Goal: Information Seeking & Learning: Learn about a topic

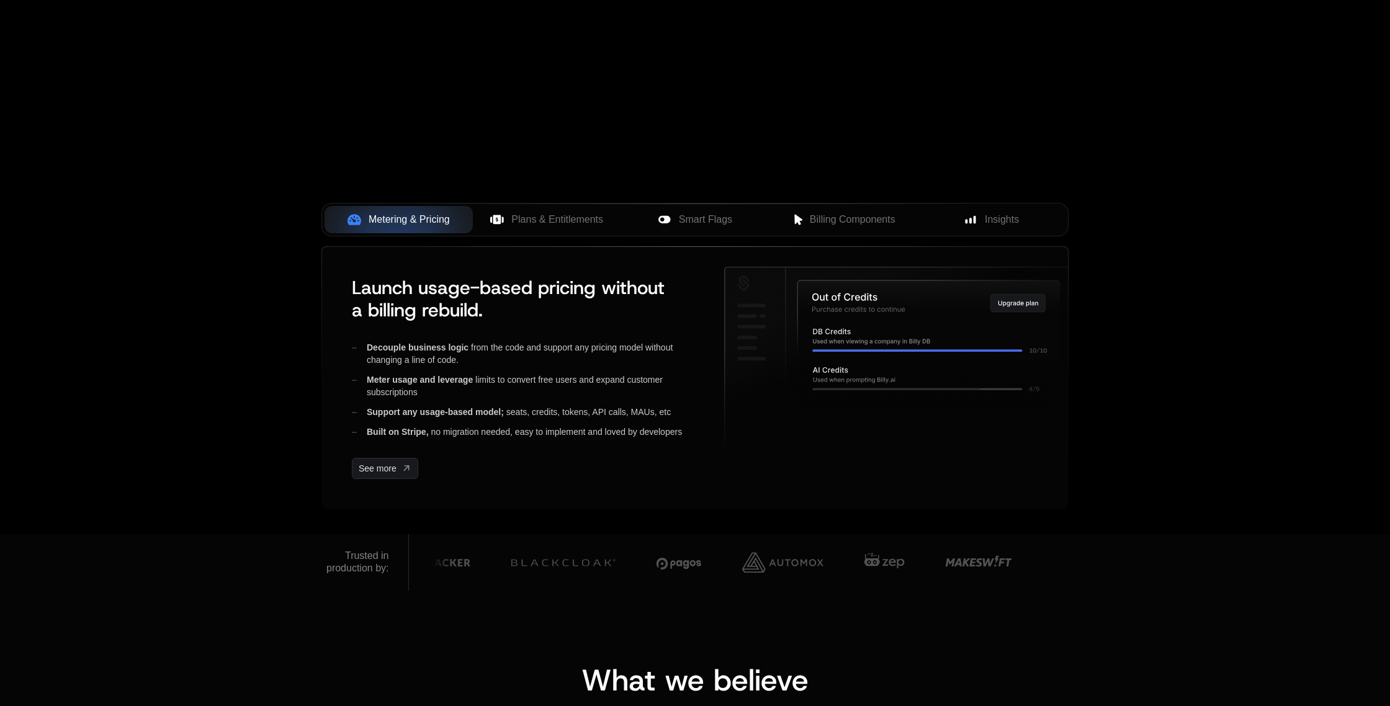
scroll to position [342, 0]
click at [526, 220] on span "Plans & Entitlements" at bounding box center [557, 219] width 92 height 15
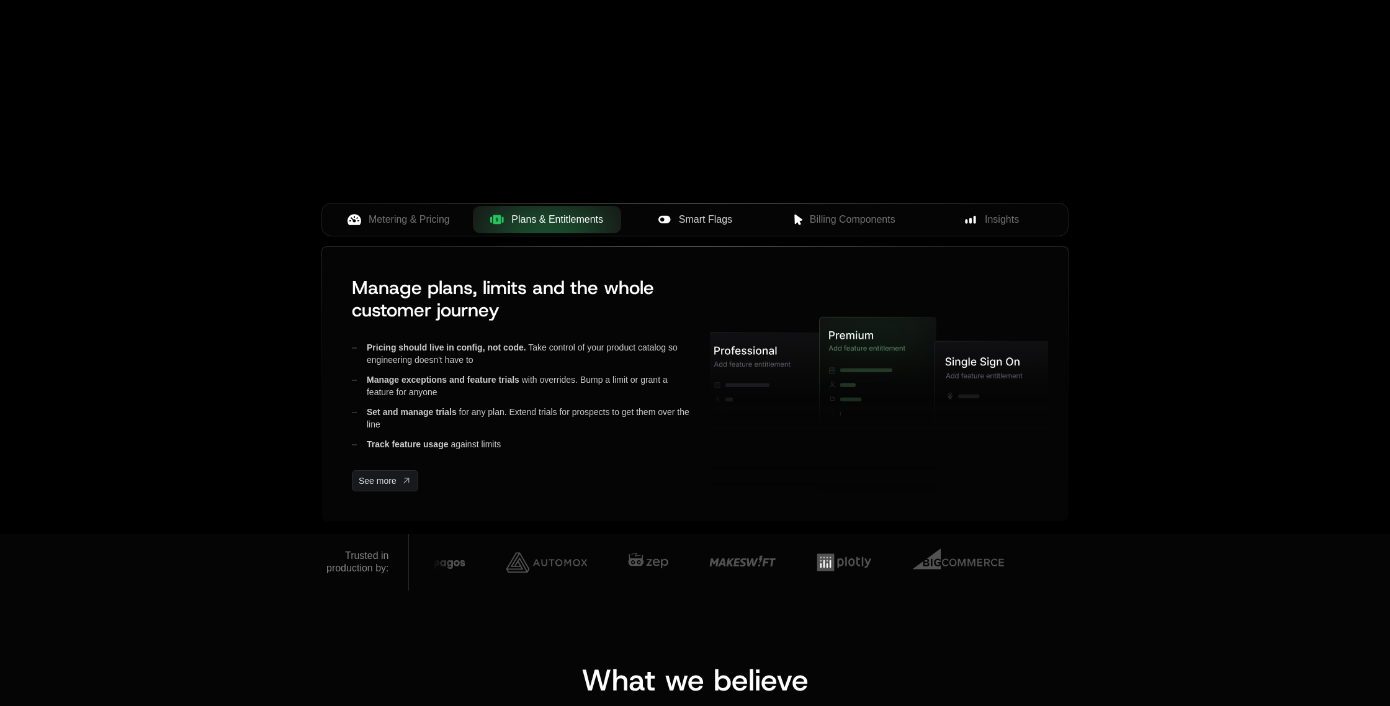
click at [694, 216] on span "Smart Flags" at bounding box center [705, 219] width 53 height 15
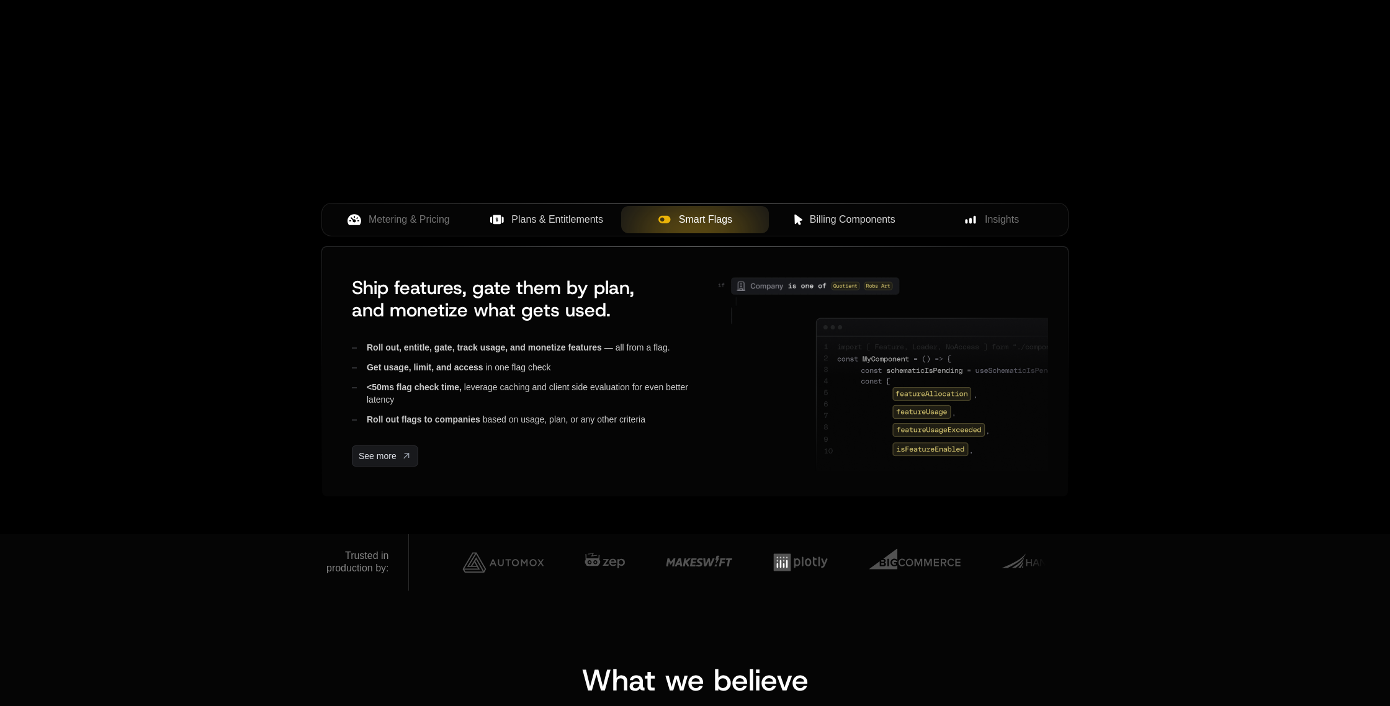
click at [831, 217] on span "Billing Components" at bounding box center [853, 219] width 86 height 15
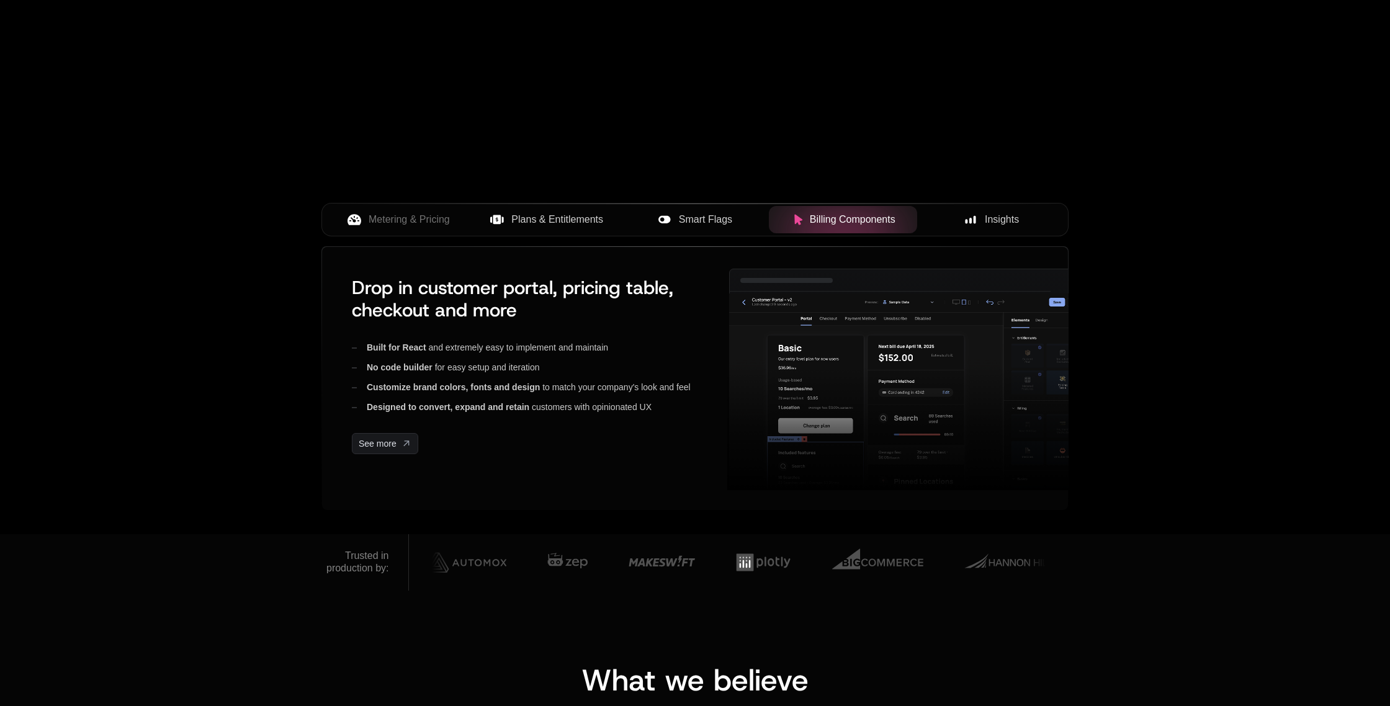
click at [995, 221] on span "Insights" at bounding box center [1002, 219] width 34 height 15
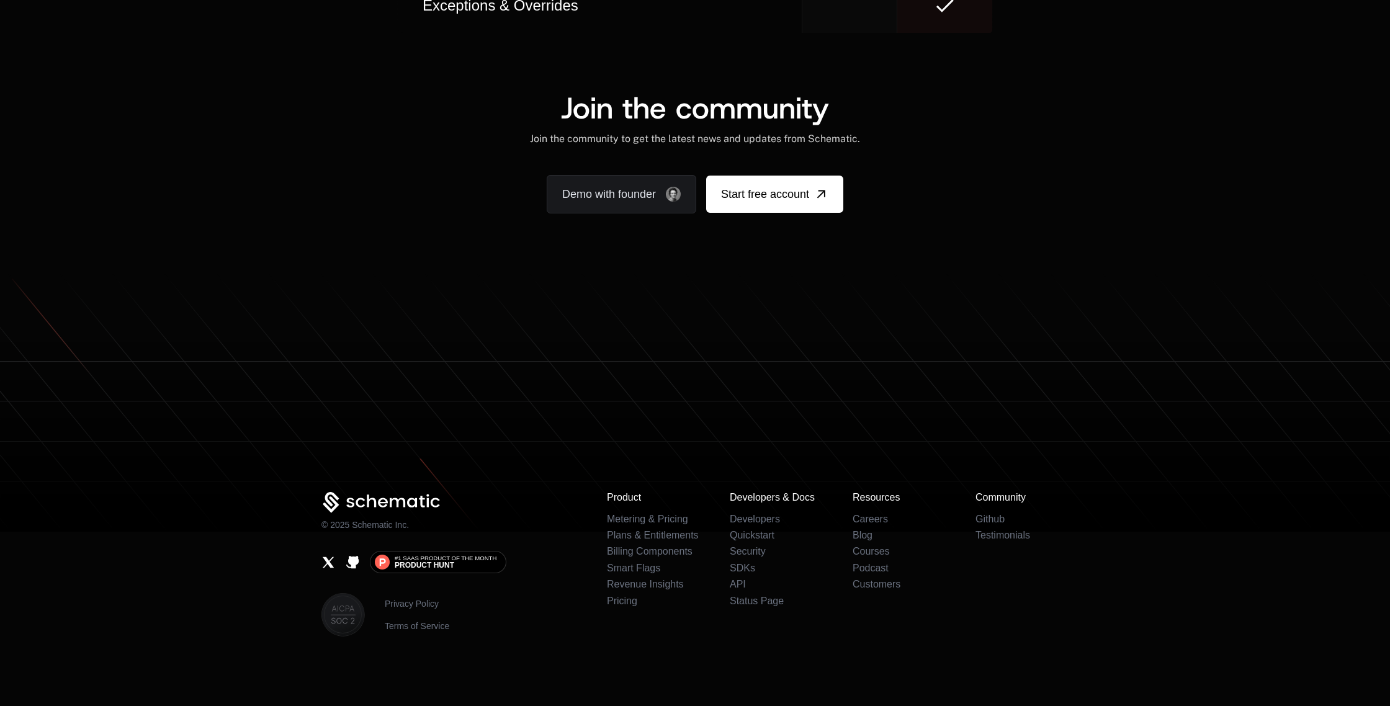
scroll to position [321, 0]
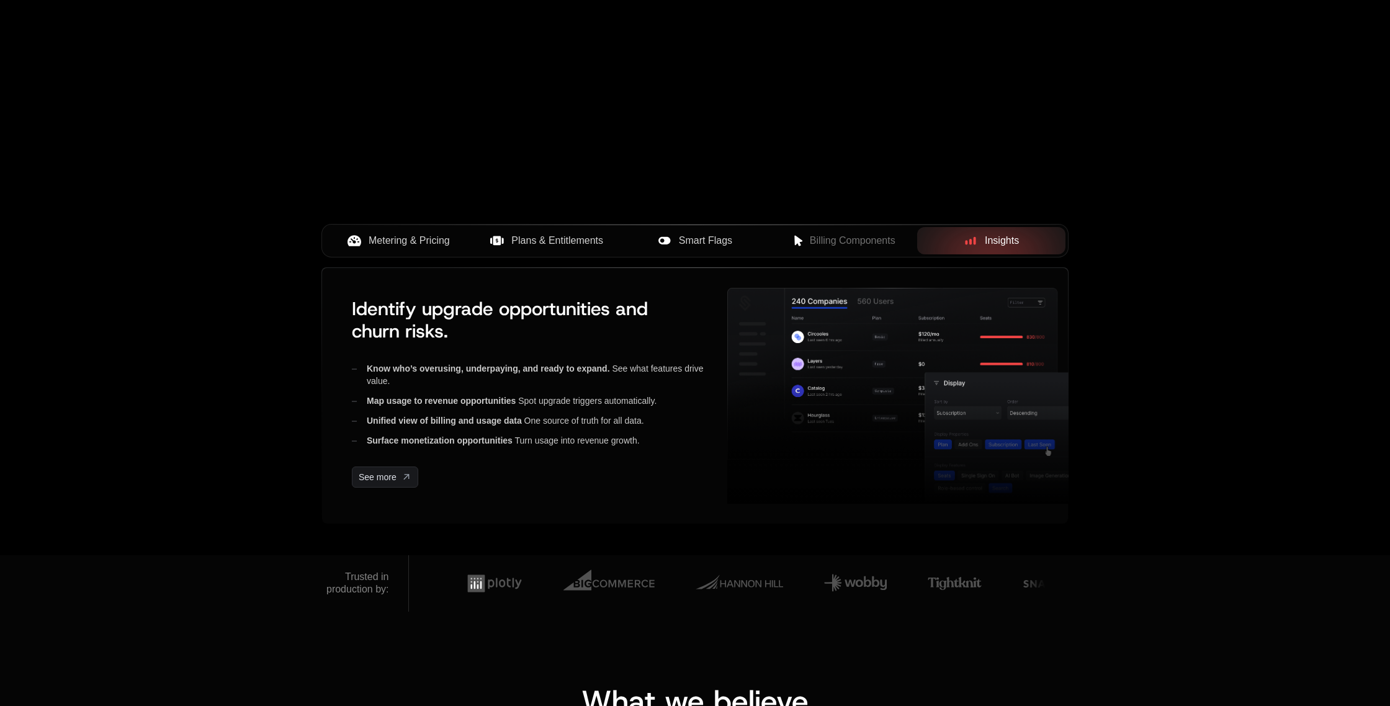
click at [443, 238] on span "Metering & Pricing" at bounding box center [409, 240] width 81 height 15
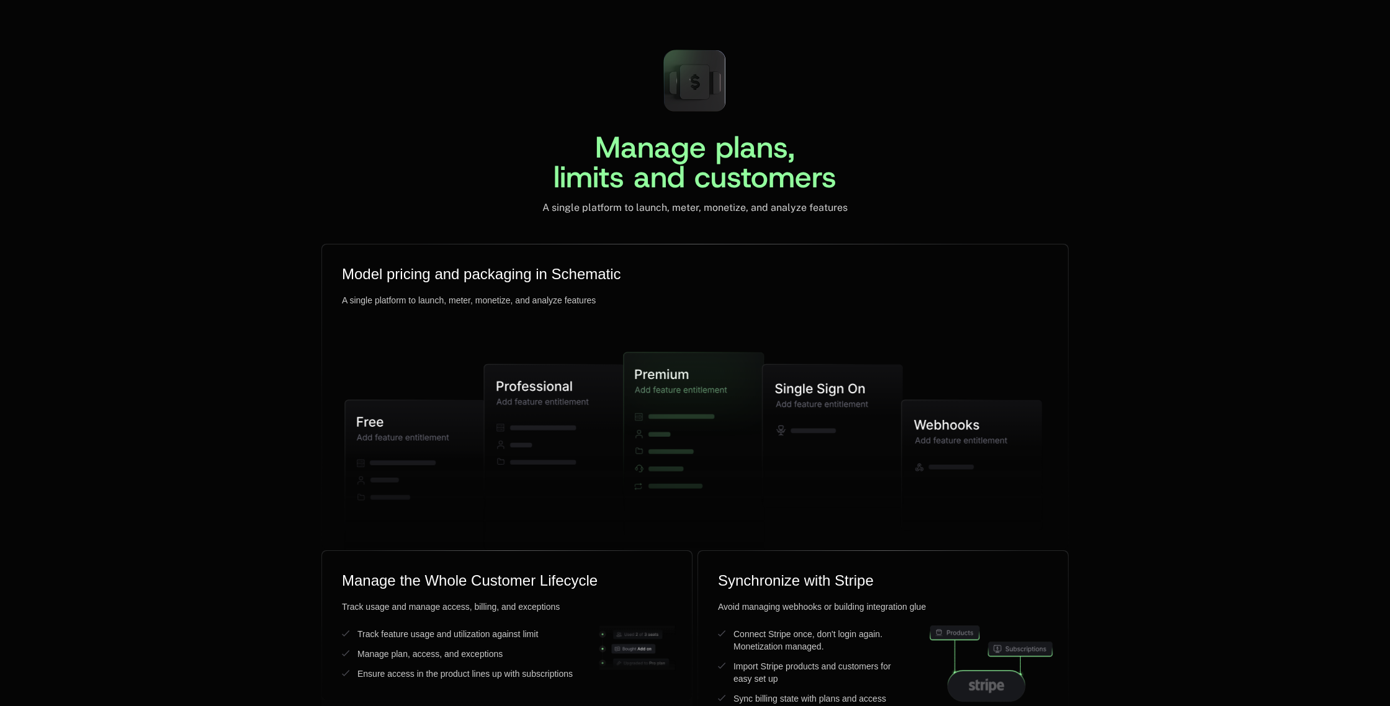
scroll to position [2890, 0]
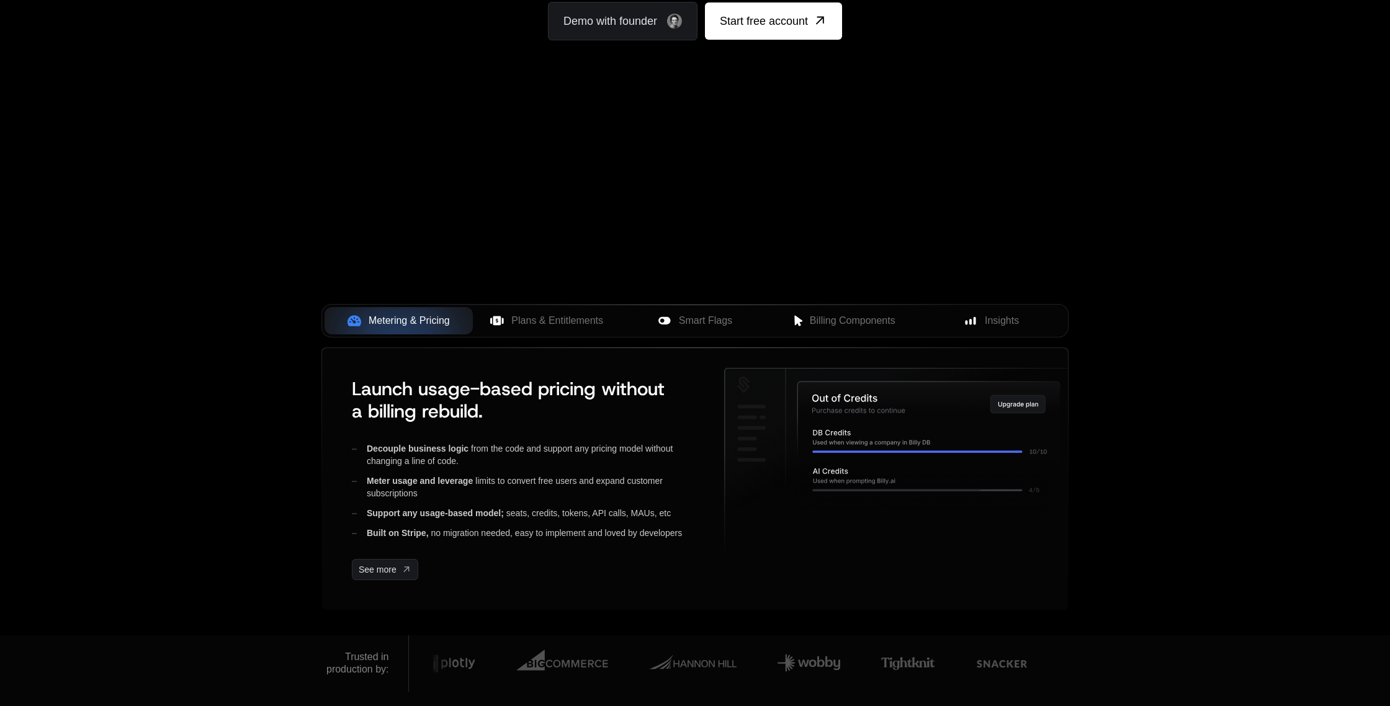
scroll to position [154, 0]
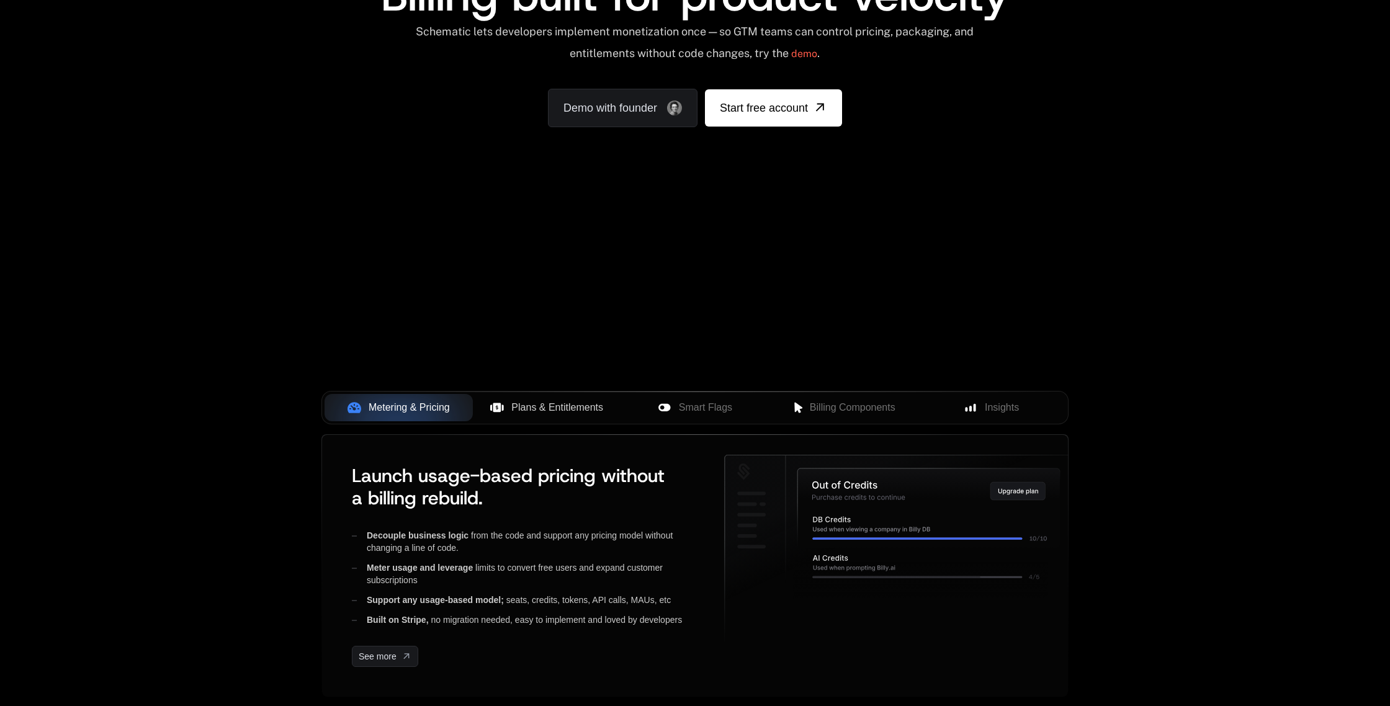
click at [536, 414] on span "Plans & Entitlements" at bounding box center [557, 407] width 92 height 15
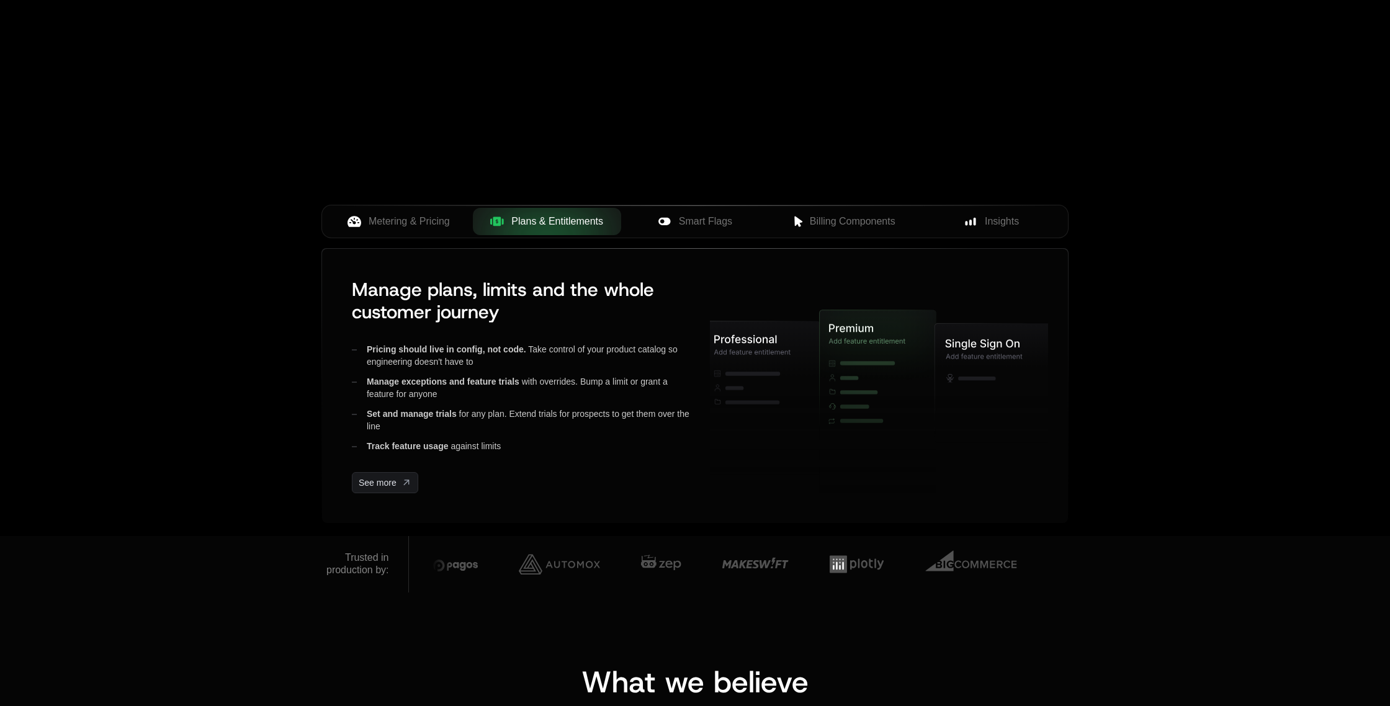
scroll to position [56, 0]
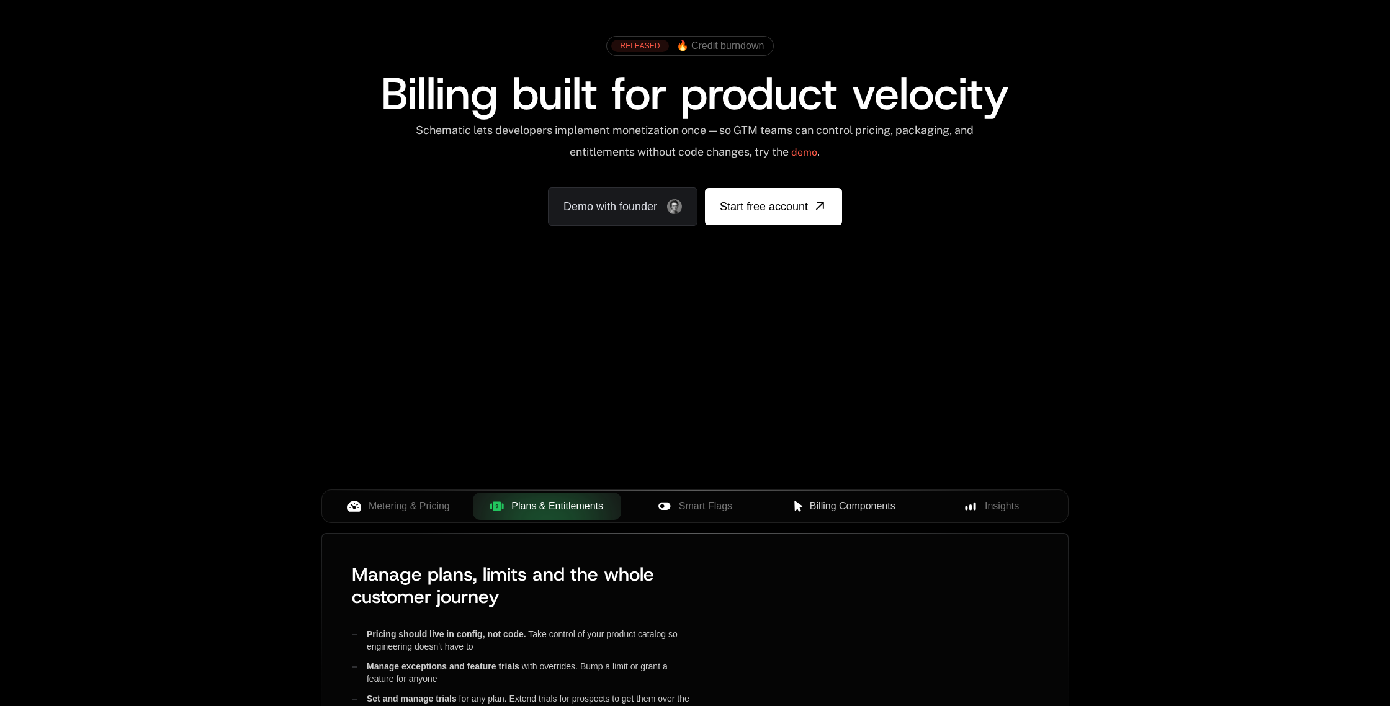
click at [842, 505] on span "Billing Components" at bounding box center [853, 506] width 86 height 15
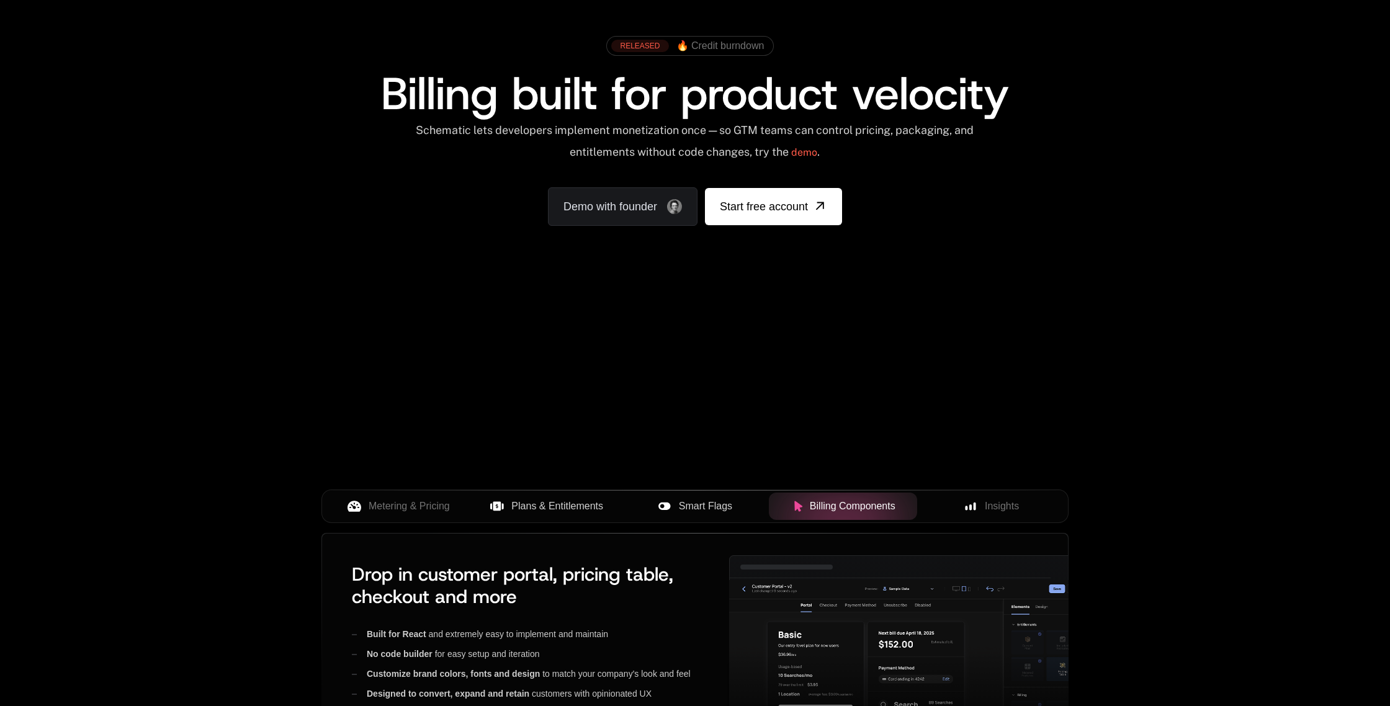
click at [692, 509] on span "Smart Flags" at bounding box center [705, 506] width 53 height 15
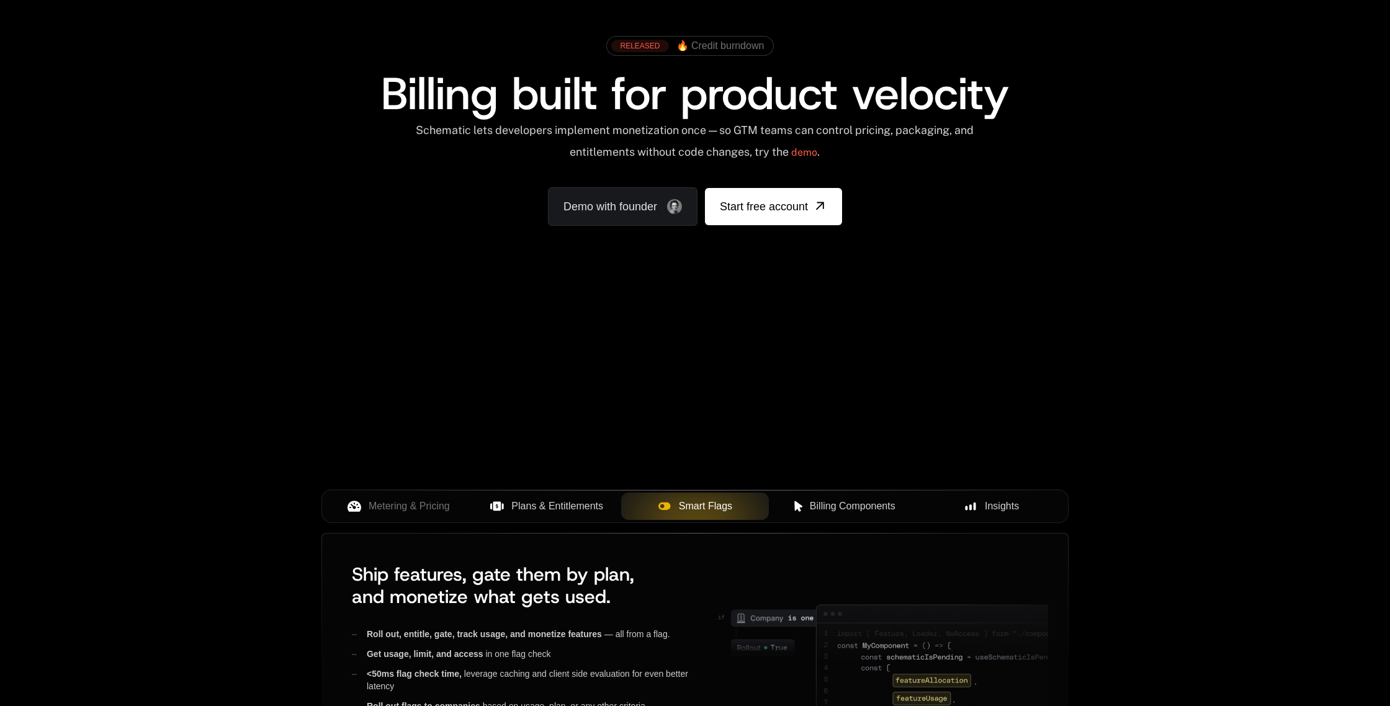
click at [965, 509] on rect at bounding box center [966, 508] width 2 height 4
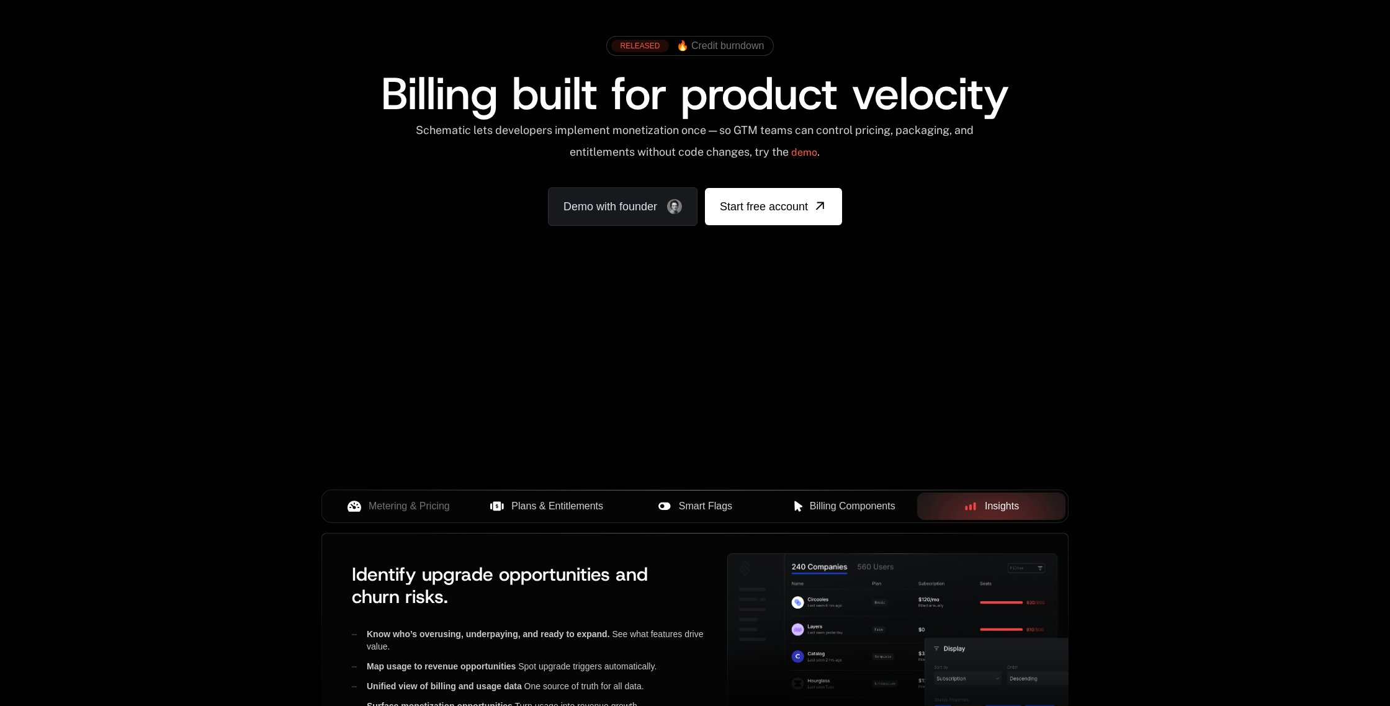
click at [867, 506] on span "Billing Components" at bounding box center [853, 506] width 86 height 15
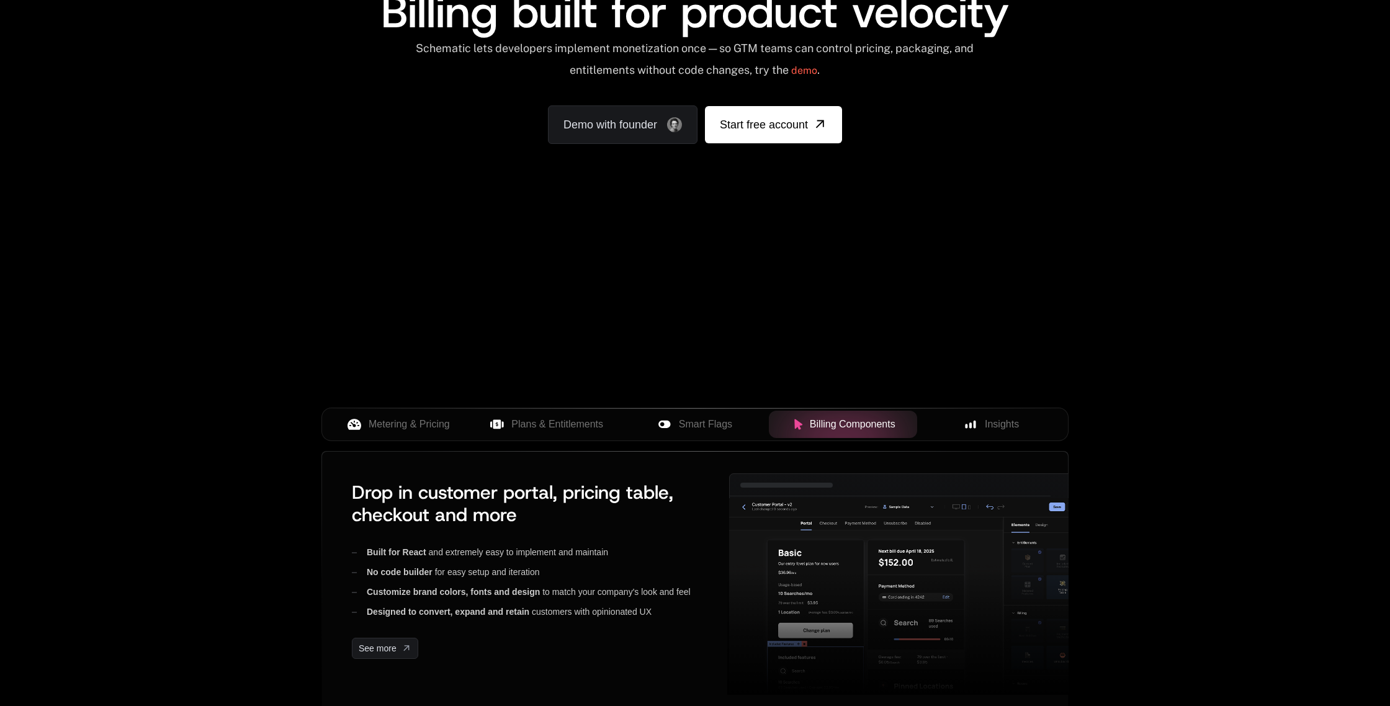
scroll to position [141, 0]
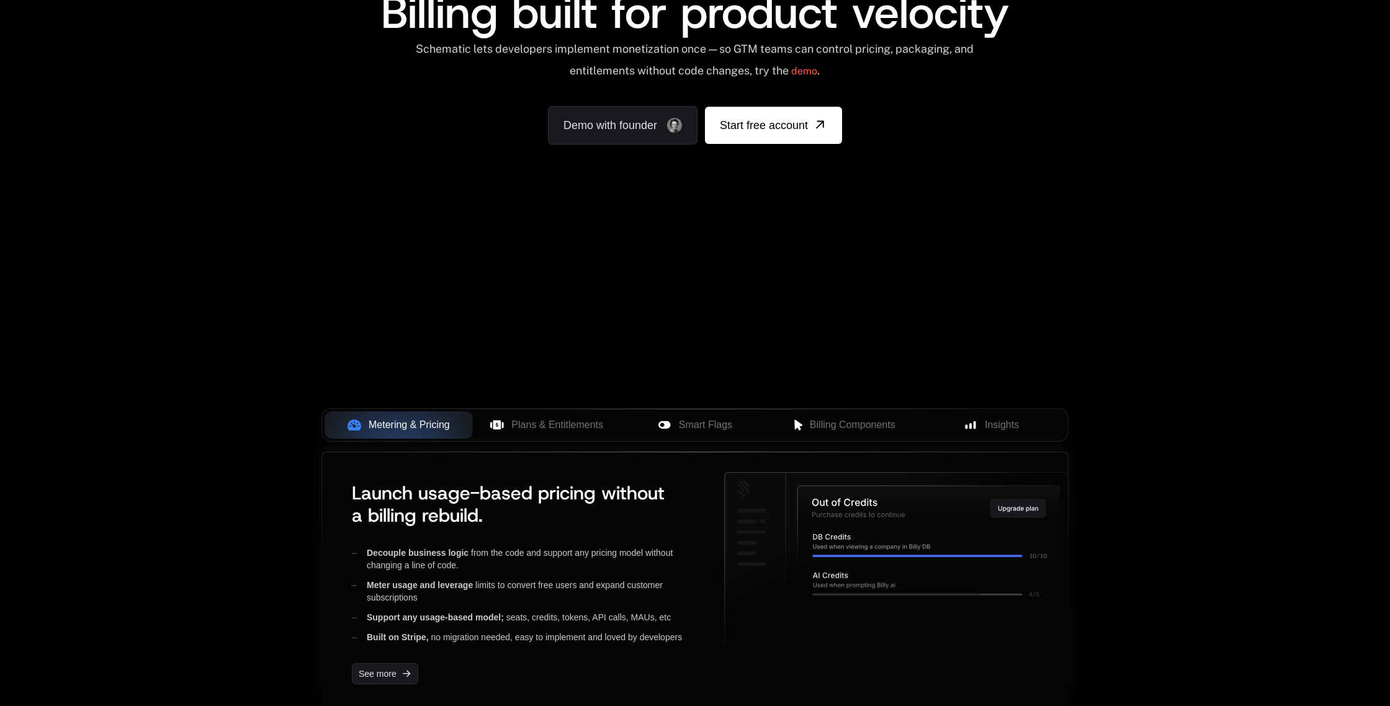
scroll to position [141, 0]
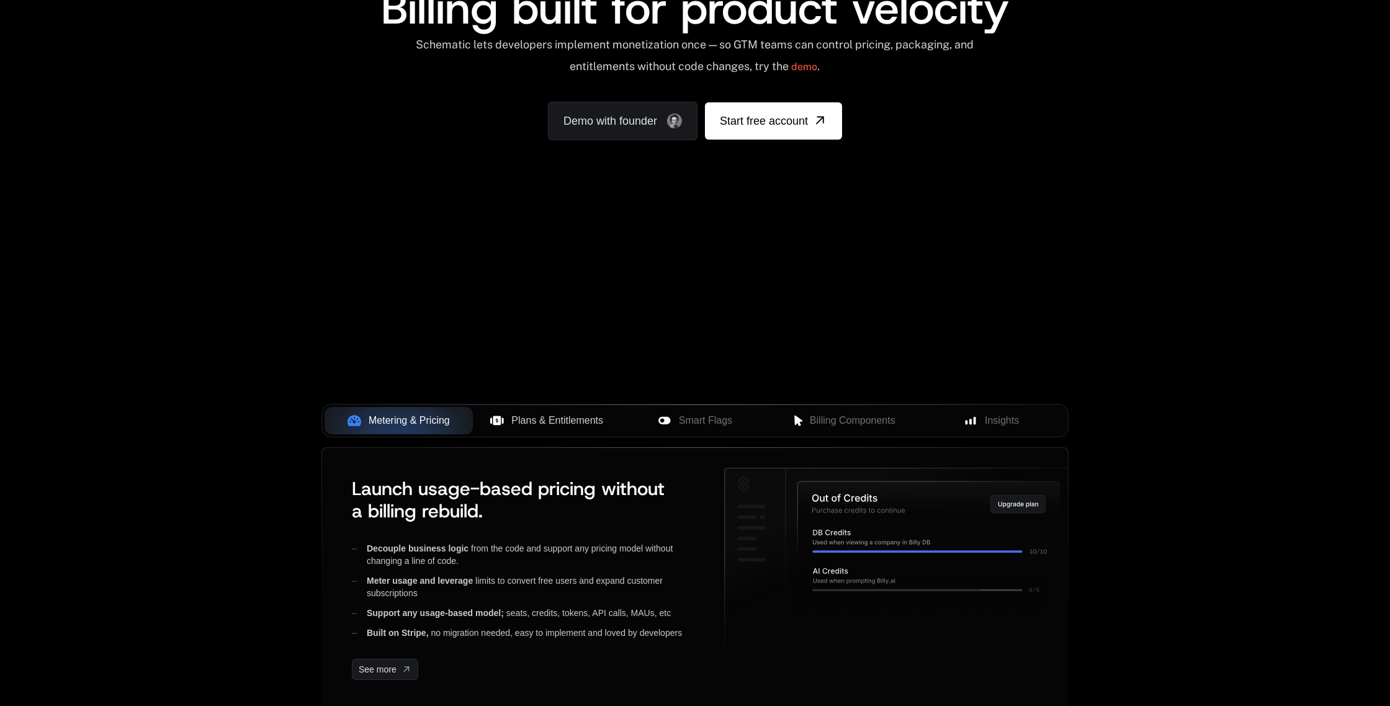
click at [539, 426] on span "Plans & Entitlements" at bounding box center [557, 420] width 92 height 15
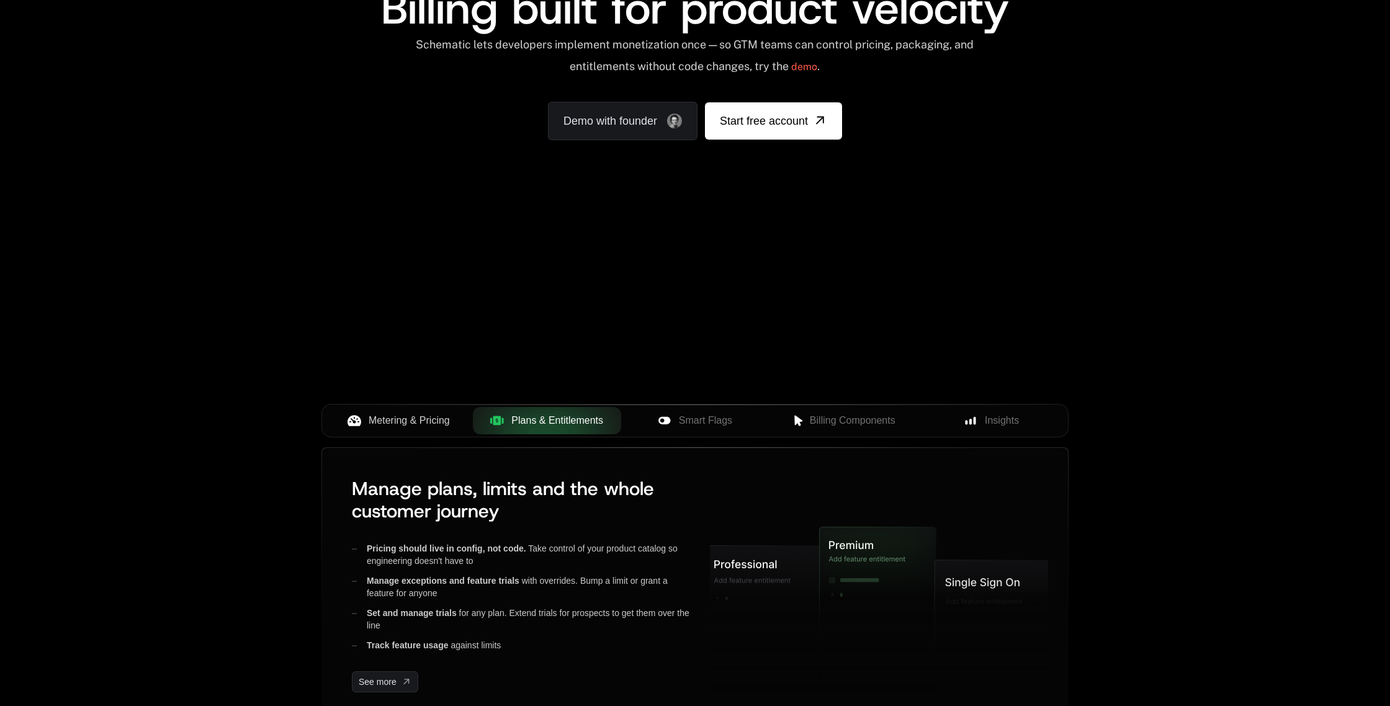
click at [444, 426] on span "Metering & Pricing" at bounding box center [409, 420] width 81 height 15
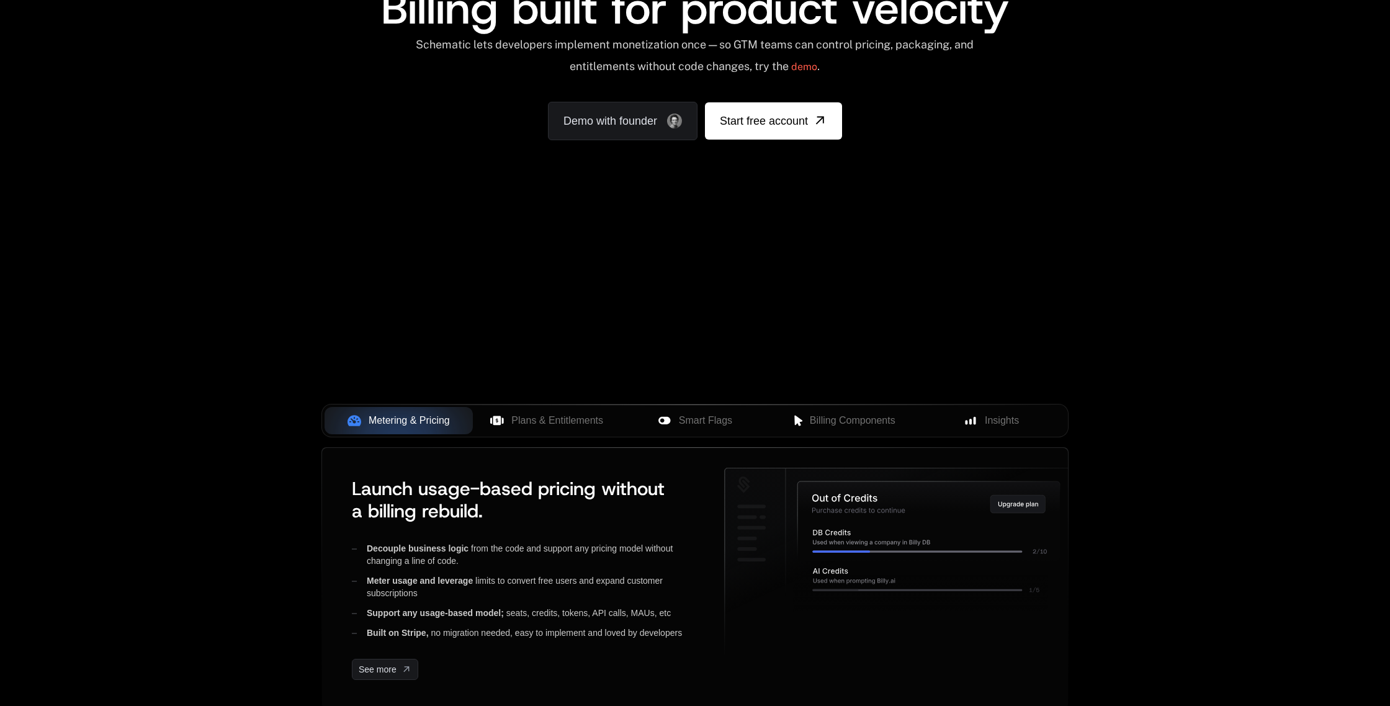
click at [499, 426] on icon at bounding box center [497, 421] width 14 height 14
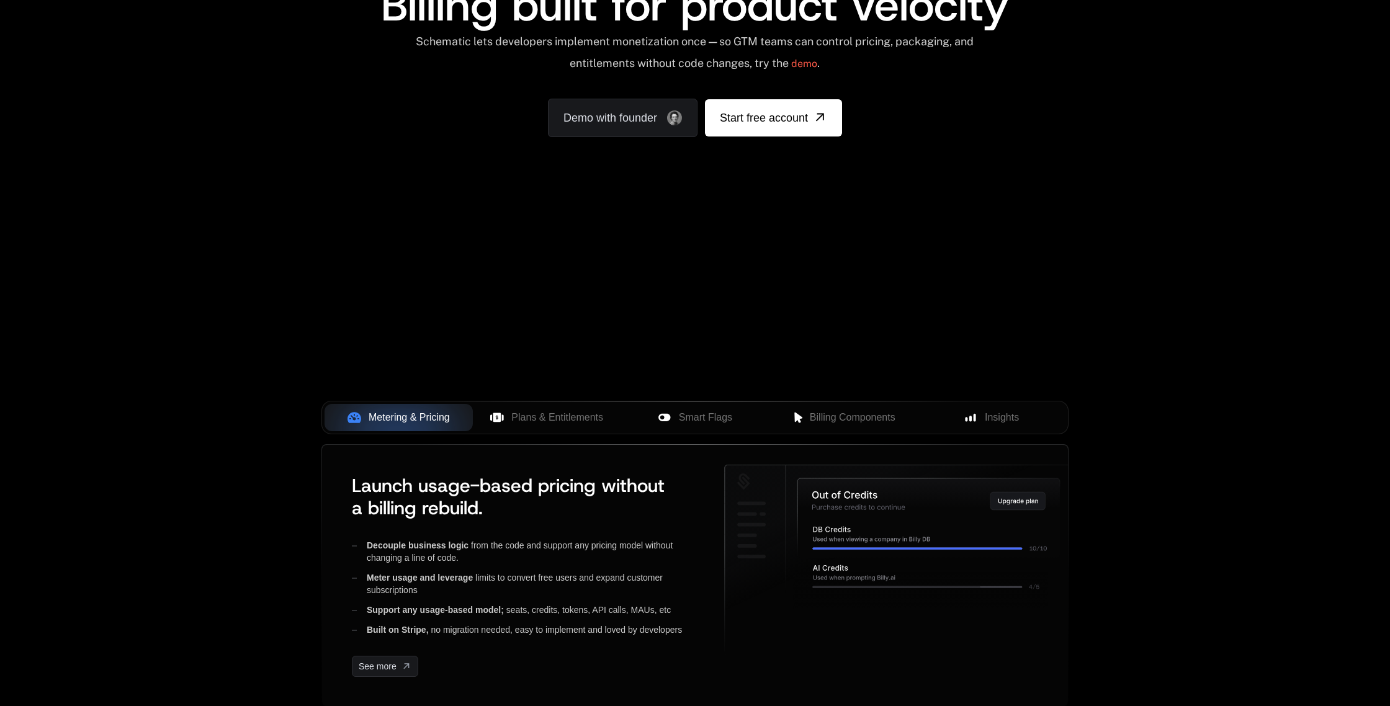
scroll to position [141, 0]
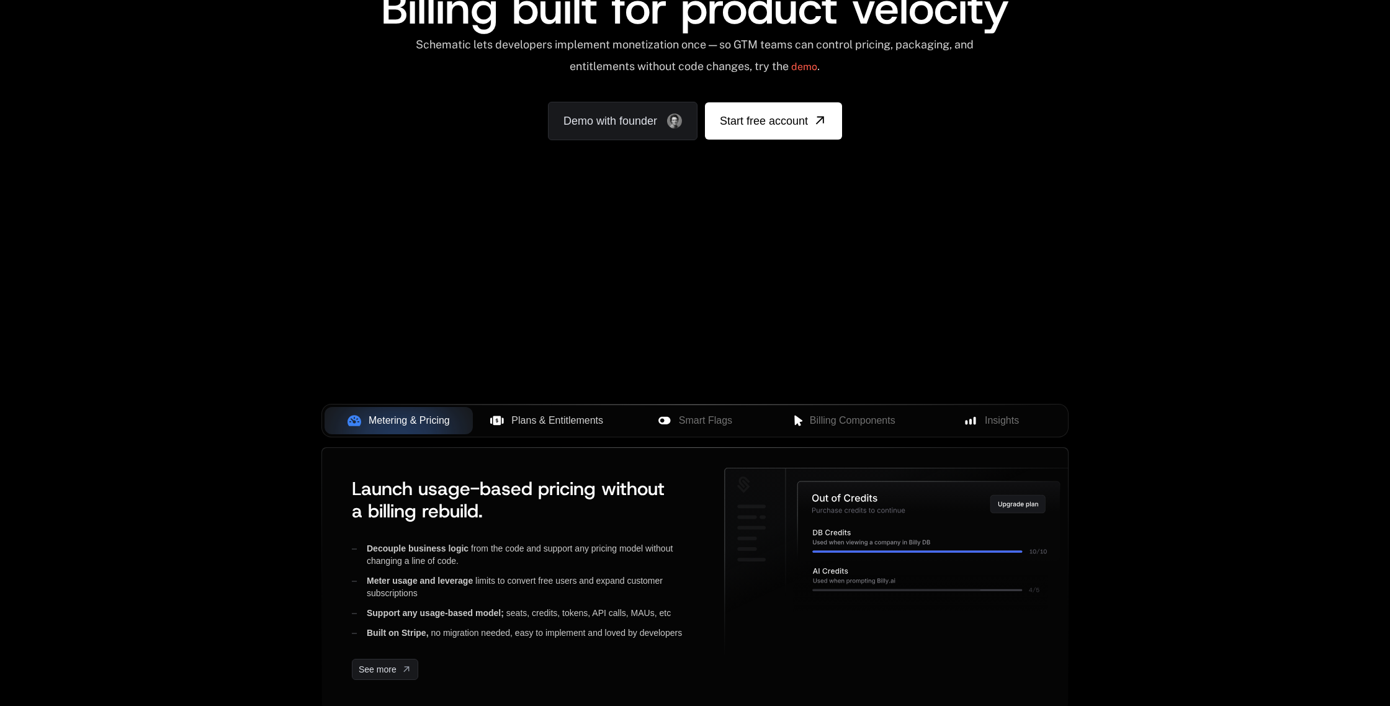
click at [571, 432] on button "Plans & Entitlements" at bounding box center [547, 420] width 148 height 27
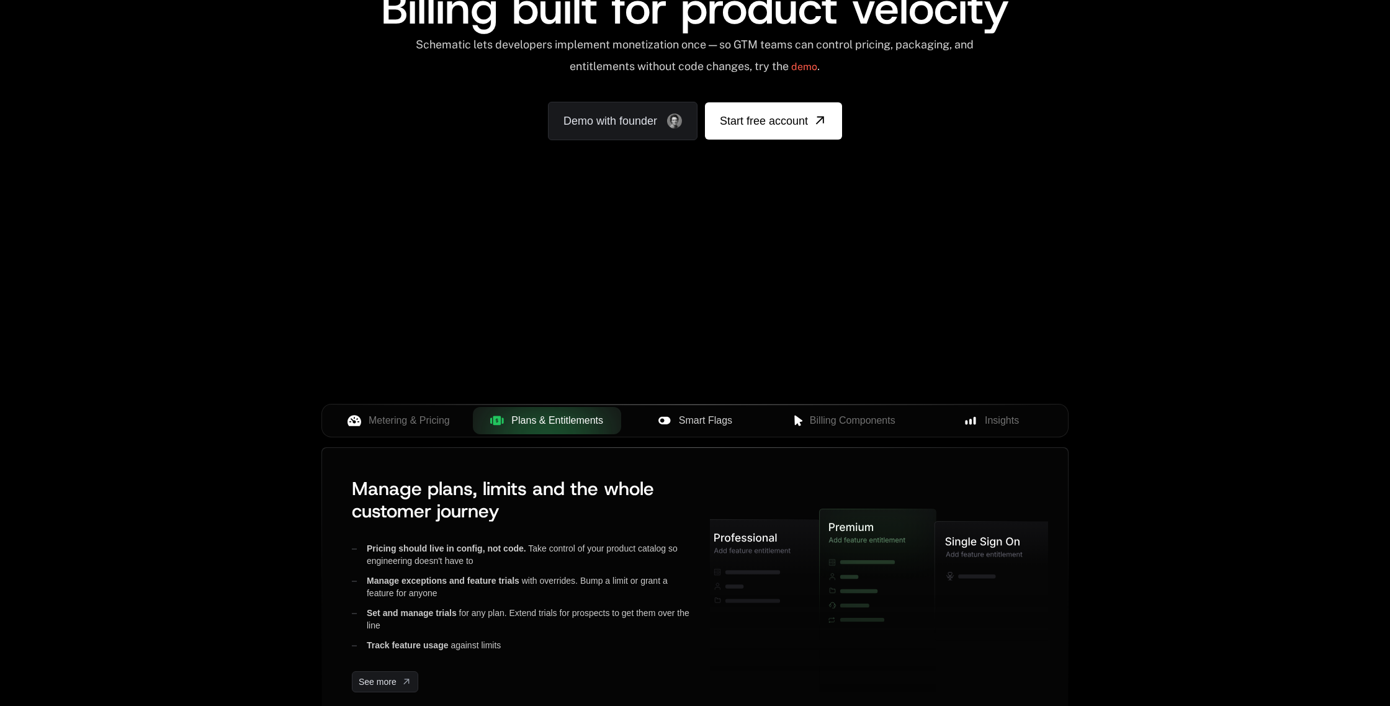
click at [700, 427] on span "Smart Flags" at bounding box center [705, 420] width 53 height 15
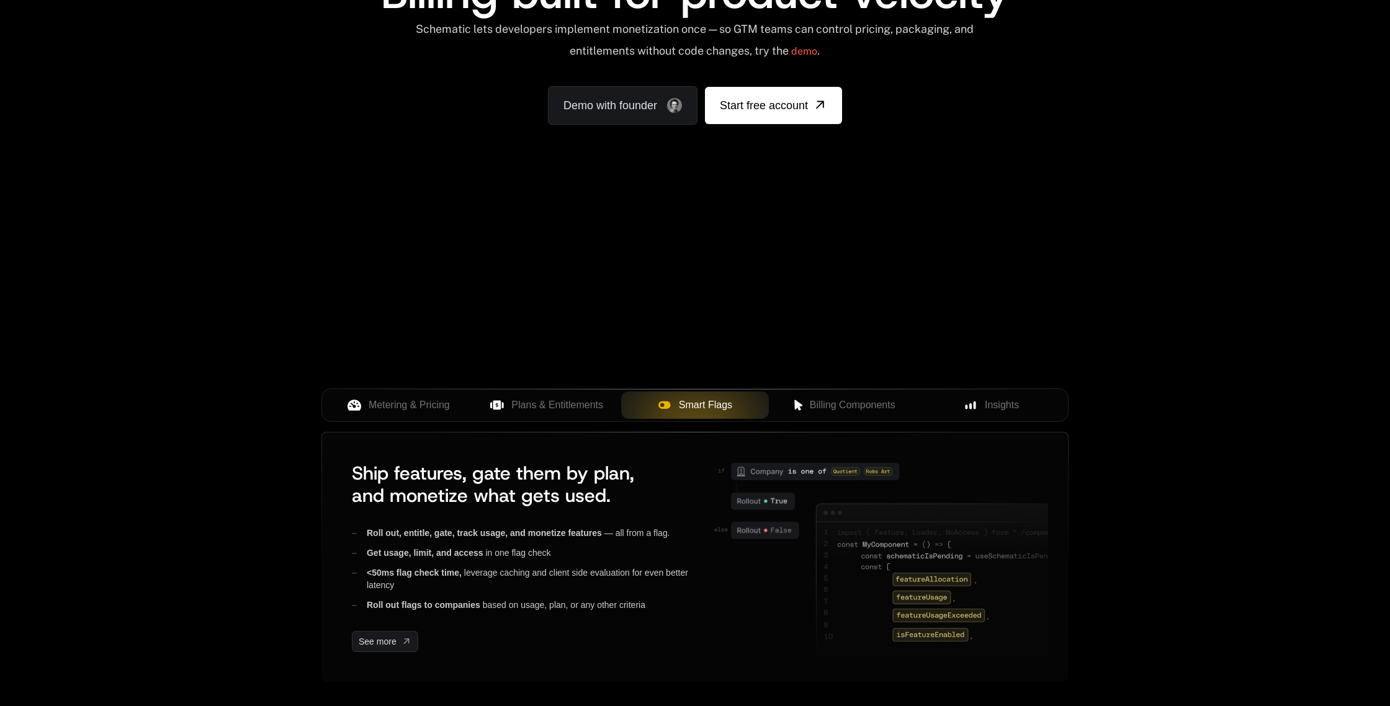
scroll to position [158, 0]
